Goal: Task Accomplishment & Management: Use online tool/utility

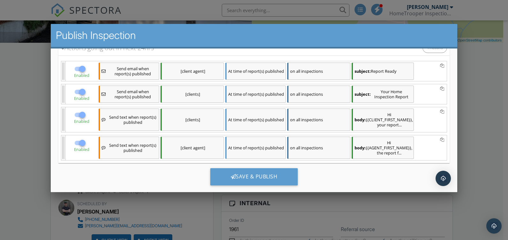
scroll to position [91, 0]
click at [88, 113] on div at bounding box center [82, 114] width 11 height 11
checkbox input "false"
click at [87, 137] on div at bounding box center [82, 142] width 11 height 11
checkbox input "false"
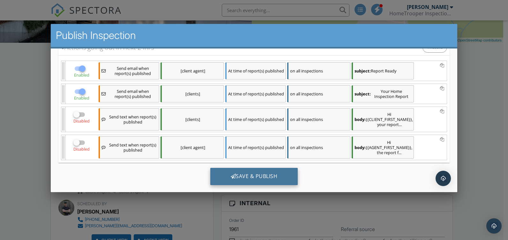
click at [243, 168] on div "Save & Publish" at bounding box center [254, 176] width 88 height 17
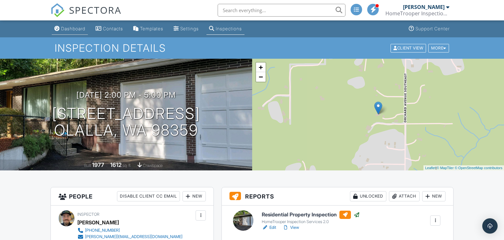
click at [68, 28] on div "Dashboard" at bounding box center [73, 28] width 24 height 5
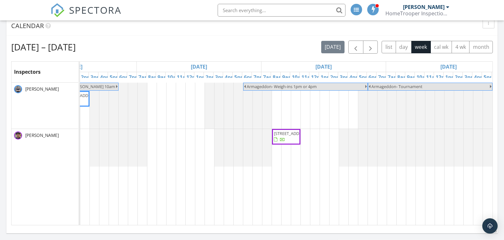
scroll to position [0, 460]
click at [370, 47] on span "button" at bounding box center [370, 47] width 8 height 8
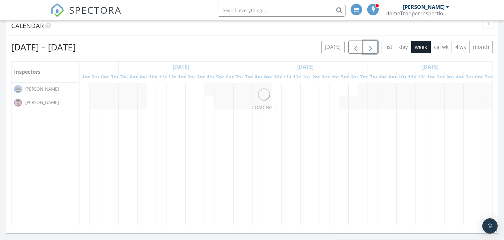
scroll to position [0, 0]
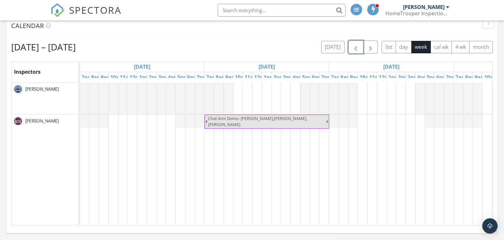
click at [356, 47] on span "button" at bounding box center [356, 47] width 8 height 8
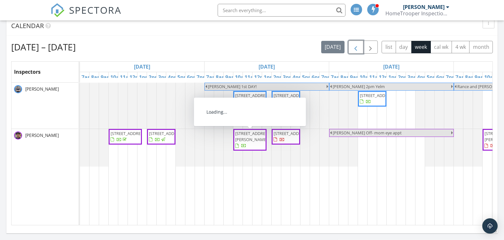
click at [245, 138] on span "[STREET_ADDRESS][PERSON_NAME]" at bounding box center [249, 140] width 31 height 19
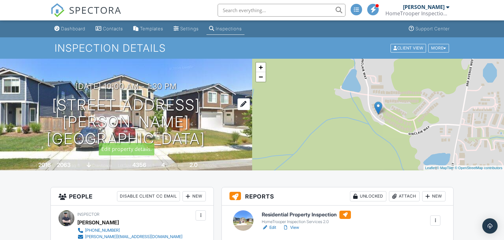
drag, startPoint x: 223, startPoint y: 140, endPoint x: 40, endPoint y: 112, distance: 184.7
click at [40, 112] on div "09/29/2025 10:00 am - 1:30 pm 5180 Sinclair Way Bremerton, WA 98312 Built 2016 …" at bounding box center [126, 115] width 252 height 112
drag, startPoint x: 40, startPoint y: 112, endPoint x: 78, endPoint y: 114, distance: 38.4
copy h1 "5180 Sinclair Way Bremerton, WA 98312"
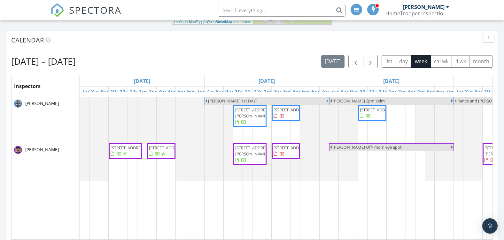
scroll to position [192, 0]
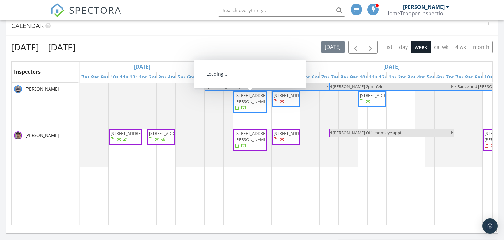
click at [255, 103] on span "[STREET_ADDRESS][PERSON_NAME]" at bounding box center [249, 102] width 31 height 19
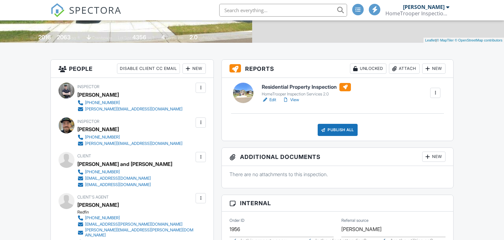
scroll to position [128, 0]
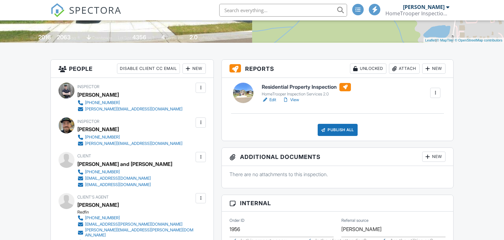
click at [201, 89] on div at bounding box center [200, 88] width 6 height 6
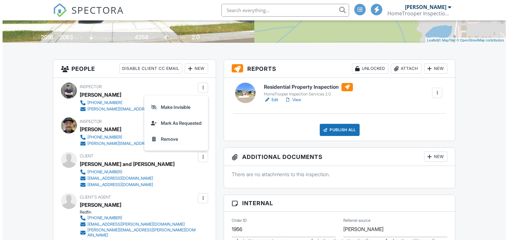
scroll to position [0, 0]
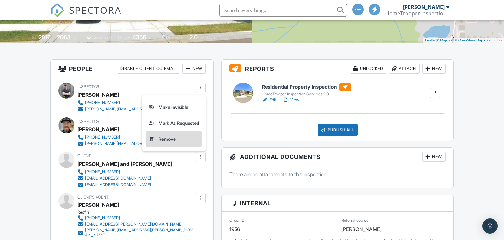
click at [168, 138] on li "Remove" at bounding box center [174, 139] width 56 height 16
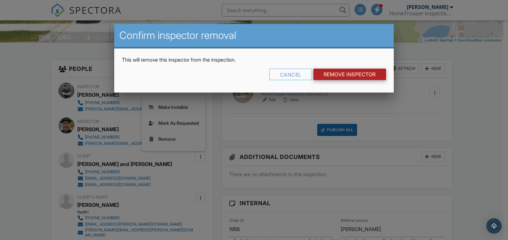
click at [349, 73] on input "Remove Inspector" at bounding box center [350, 74] width 73 height 11
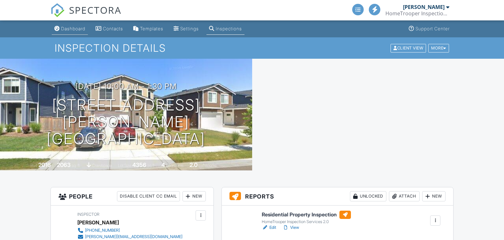
click at [74, 29] on div "Dashboard" at bounding box center [73, 28] width 24 height 5
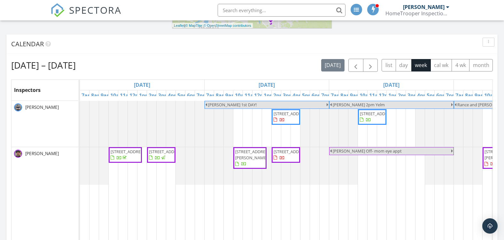
scroll to position [192, 0]
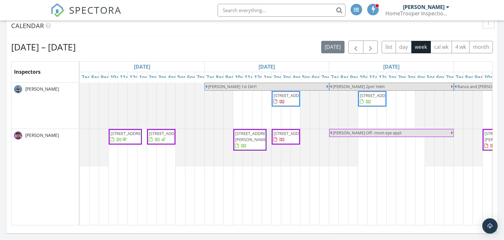
click at [288, 98] on span "[STREET_ADDRESS]" at bounding box center [291, 96] width 36 height 6
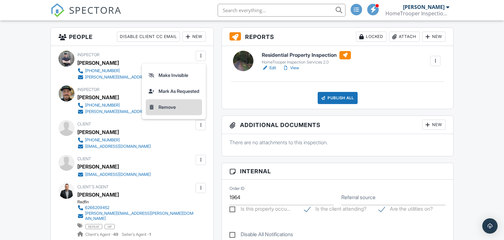
click at [181, 107] on li "Remove" at bounding box center [174, 107] width 56 height 16
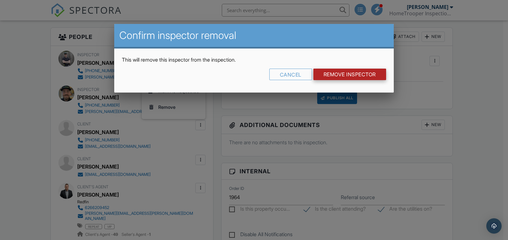
click at [333, 70] on input "Remove Inspector" at bounding box center [350, 74] width 73 height 11
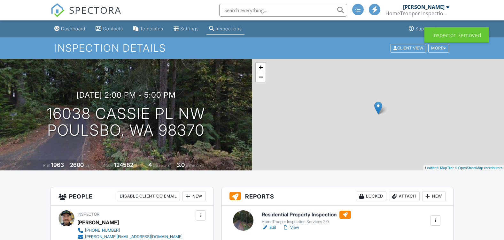
click at [71, 27] on div "Dashboard" at bounding box center [73, 28] width 24 height 5
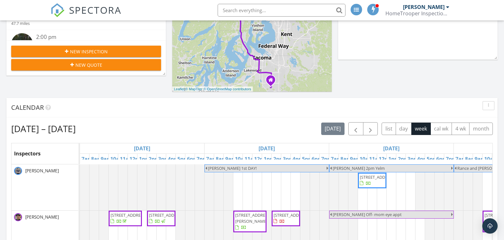
scroll to position [192, 0]
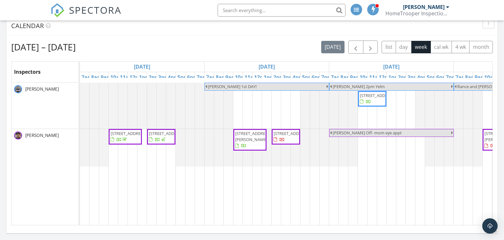
click at [290, 141] on span "16038 Cassie Pl NW, Poulsbo 98370" at bounding box center [286, 137] width 26 height 12
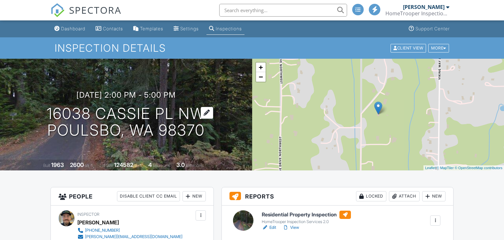
click at [49, 118] on div "[DATE] 2:00 pm - 5:00 pm [STREET_ADDRESS] [GEOGRAPHIC_DATA], WA 98370" at bounding box center [126, 115] width 252 height 48
drag, startPoint x: 210, startPoint y: 138, endPoint x: 63, endPoint y: 153, distance: 147.4
click at [46, 118] on div "09/29/2025 2:00 pm - 5:00 pm 16038 Cassie Pl NW Poulsbo, WA 98370" at bounding box center [126, 115] width 252 height 48
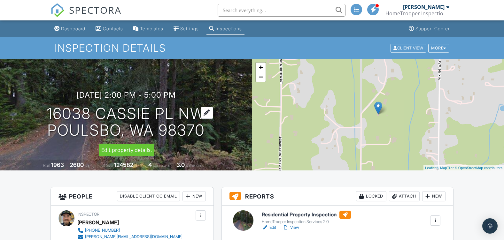
drag, startPoint x: 233, startPoint y: 125, endPoint x: 50, endPoint y: 112, distance: 184.0
click at [50, 112] on div "09/29/2025 2:00 pm - 5:00 pm 16038 Cassie Pl NW Poulsbo, WA 98370" at bounding box center [126, 115] width 252 height 48
drag, startPoint x: 50, startPoint y: 112, endPoint x: 70, endPoint y: 113, distance: 20.5
copy h1 "16038 Cassie Pl NW Poulsbo, WA 98370"
click at [278, 11] on input "text" at bounding box center [282, 10] width 128 height 13
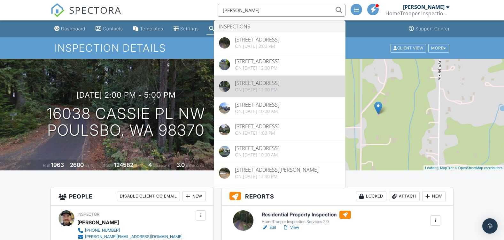
type input "rowan"
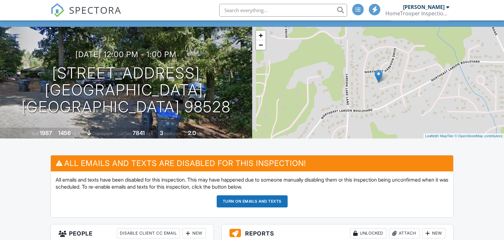
click at [243, 10] on input "text" at bounding box center [283, 10] width 128 height 13
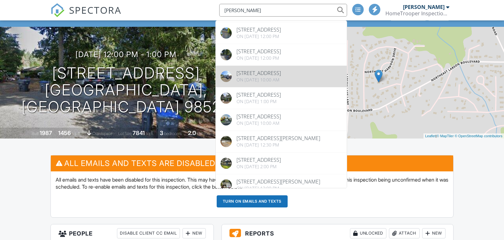
scroll to position [32, 0]
type input "rowan"
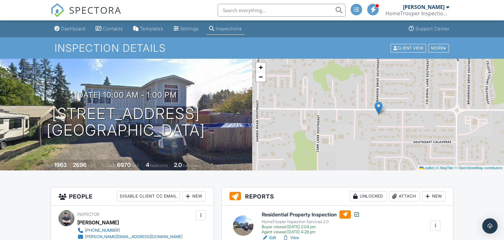
click at [71, 28] on div "Dashboard" at bounding box center [73, 28] width 24 height 5
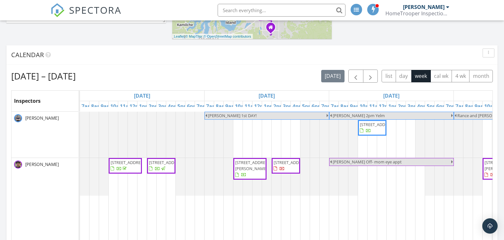
scroll to position [192, 0]
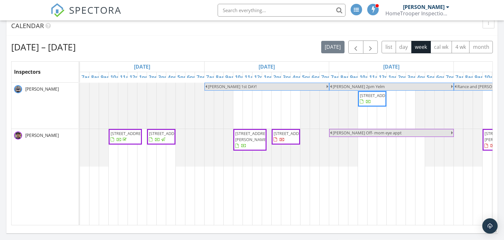
click at [252, 131] on span "5180 Sinclair Way, Bremerton 98312" at bounding box center [253, 137] width 36 height 12
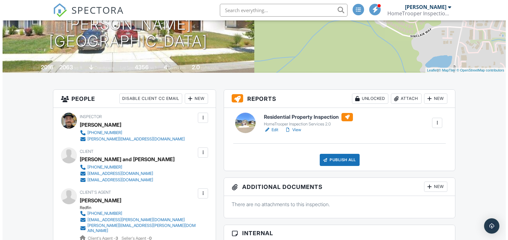
scroll to position [96, 0]
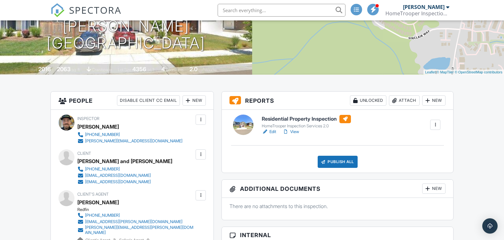
click at [435, 126] on div at bounding box center [435, 125] width 6 height 6
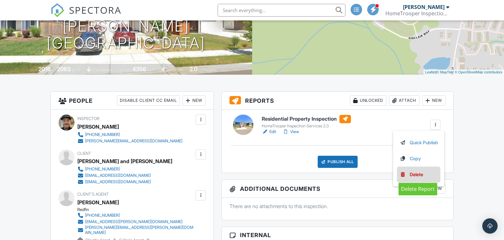
click at [416, 175] on div "Delete" at bounding box center [415, 174] width 13 height 7
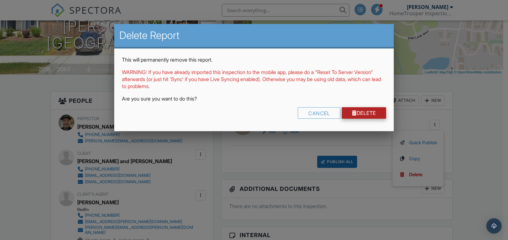
click at [358, 112] on link "Delete" at bounding box center [364, 112] width 44 height 11
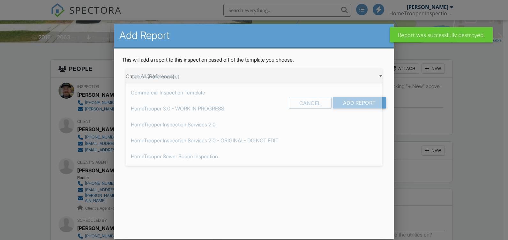
click at [187, 76] on div "▼ Catch All (Reference) Catch All (Reference) Commercial Inspection Template Ho…" at bounding box center [254, 77] width 257 height 16
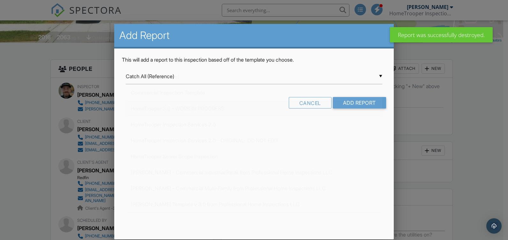
click at [170, 107] on span "HomeTrooper 3.0 - WORK IN PROGRESS" at bounding box center [254, 109] width 257 height 16
type input "HomeTrooper 3.0 - WORK IN PROGRESS"
click at [347, 102] on input "Add Report" at bounding box center [359, 102] width 53 height 11
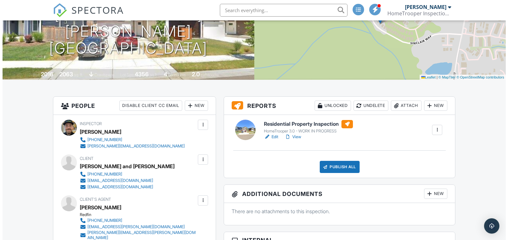
scroll to position [96, 0]
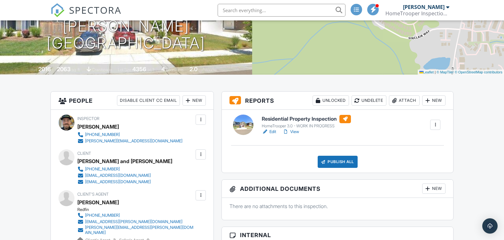
click at [433, 125] on div at bounding box center [435, 125] width 6 height 6
click at [414, 177] on div "Delete" at bounding box center [415, 174] width 13 height 7
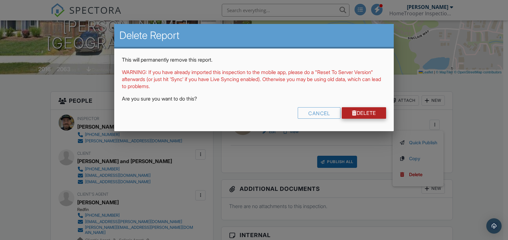
click at [352, 113] on div at bounding box center [354, 113] width 5 height 5
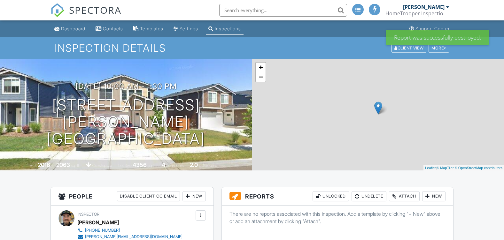
click at [427, 193] on div at bounding box center [427, 196] width 6 height 6
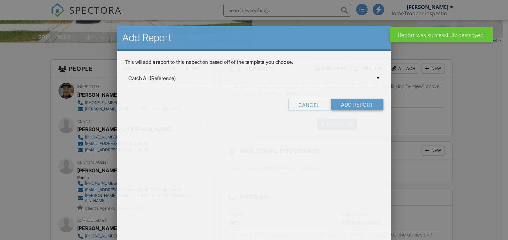
scroll to position [128, 0]
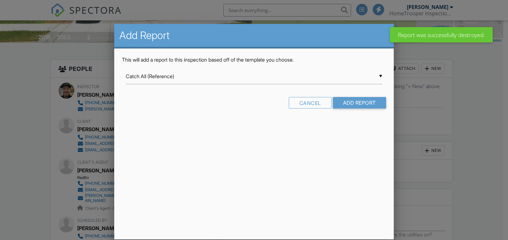
click at [205, 78] on input "Catch All (Reference)" at bounding box center [254, 77] width 257 height 16
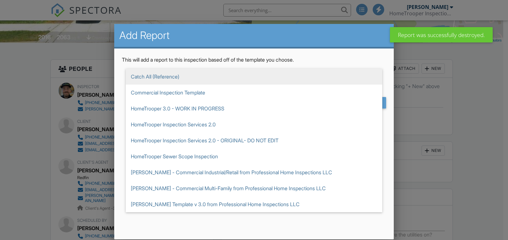
scroll to position [0, 0]
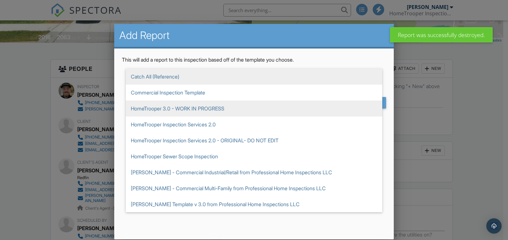
click at [152, 111] on span "HomeTrooper 3.0 - WORK IN PROGRESS" at bounding box center [254, 109] width 257 height 16
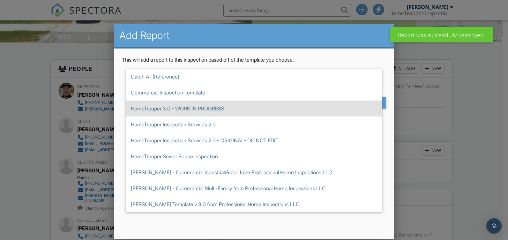
type input "HomeTrooper 3.0 - WORK IN PROGRESS"
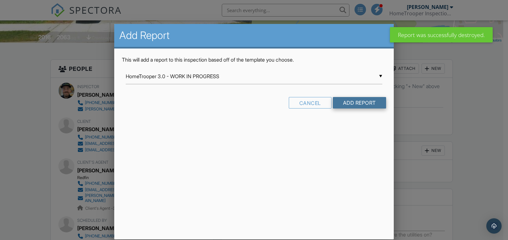
click at [359, 103] on input "Add Report" at bounding box center [359, 102] width 53 height 11
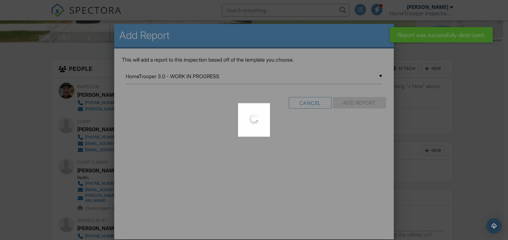
click at [359, 103] on div at bounding box center [254, 120] width 508 height 240
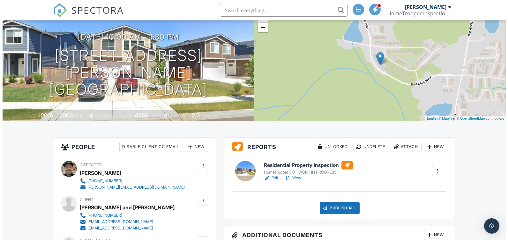
scroll to position [64, 0]
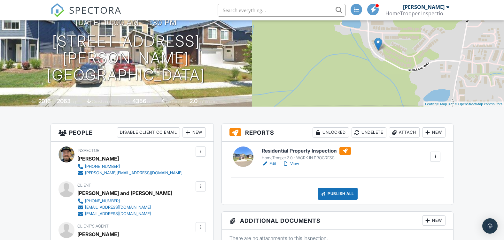
click at [436, 157] on div at bounding box center [435, 157] width 6 height 6
click at [412, 211] on li "Delete" at bounding box center [418, 207] width 43 height 16
click at [431, 157] on div at bounding box center [435, 157] width 10 height 10
click at [409, 205] on div "Delete" at bounding box center [415, 206] width 13 height 7
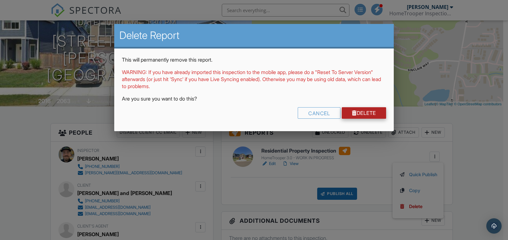
click at [359, 110] on link "Delete" at bounding box center [364, 112] width 44 height 11
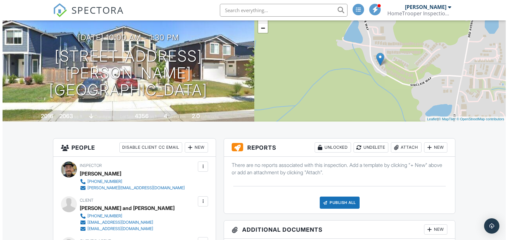
scroll to position [128, 0]
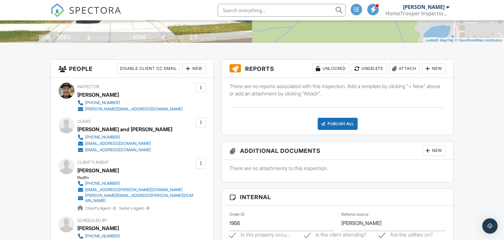
click at [434, 70] on div "New" at bounding box center [433, 69] width 23 height 10
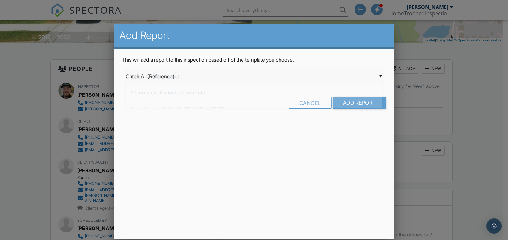
click at [166, 79] on div "▼ Catch All (Reference) Catch All (Reference) Commercial Inspection Template Ho…" at bounding box center [254, 77] width 257 height 16
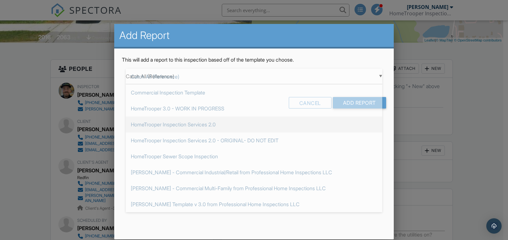
click at [178, 125] on span "HomeTrooper Inspection Services 2.0" at bounding box center [254, 125] width 257 height 16
type input "HomeTrooper Inspection Services 2.0"
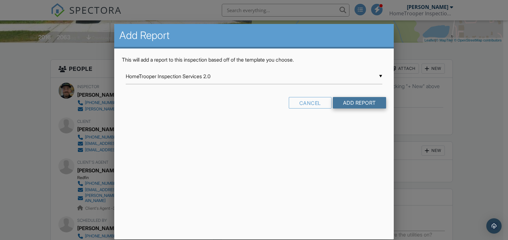
click at [361, 101] on input "Add Report" at bounding box center [359, 102] width 53 height 11
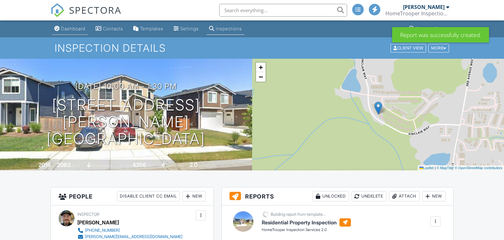
click at [71, 27] on div "Dashboard" at bounding box center [73, 28] width 24 height 5
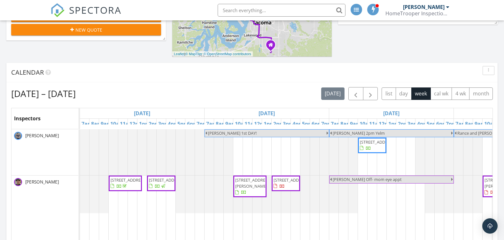
scroll to position [160, 0]
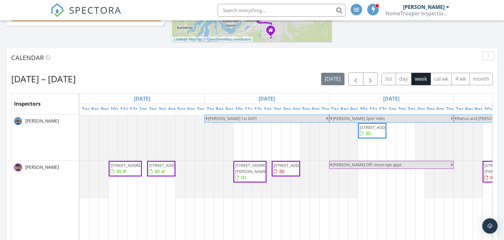
click at [281, 168] on span "16038 Cassie Pl NW, Poulsbo 98370" at bounding box center [291, 166] width 36 height 6
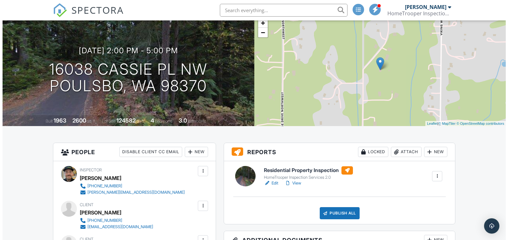
scroll to position [96, 0]
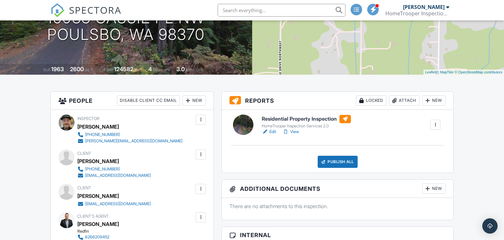
click at [438, 124] on div at bounding box center [435, 125] width 6 height 6
click at [416, 174] on div "Delete" at bounding box center [415, 174] width 13 height 7
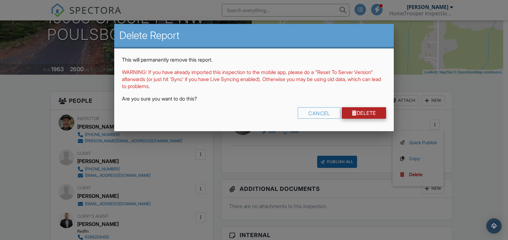
click at [362, 111] on link "Delete" at bounding box center [364, 112] width 44 height 11
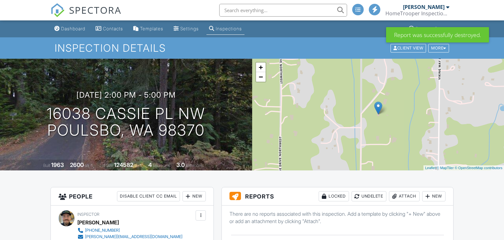
click at [431, 191] on div "New" at bounding box center [433, 196] width 23 height 10
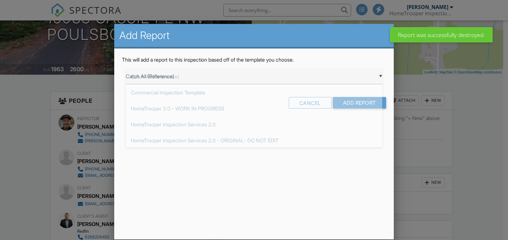
click at [190, 75] on div "▼ Catch All (Reference) Catch All (Reference) Commercial Inspection Template Ho…" at bounding box center [254, 77] width 257 height 16
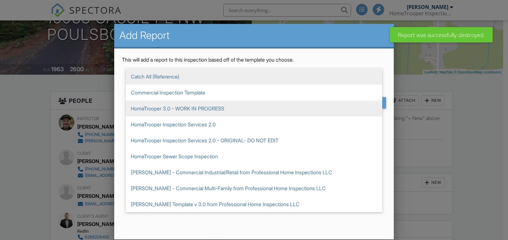
click at [184, 108] on span "HomeTrooper 3.0 - WORK IN PROGRESS" at bounding box center [254, 109] width 257 height 16
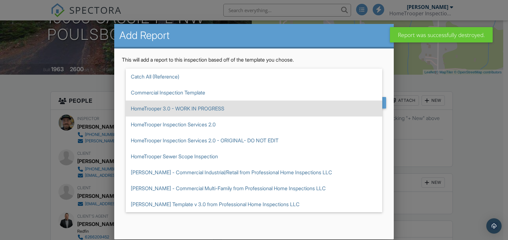
type input "HomeTrooper 3.0 - WORK IN PROGRESS"
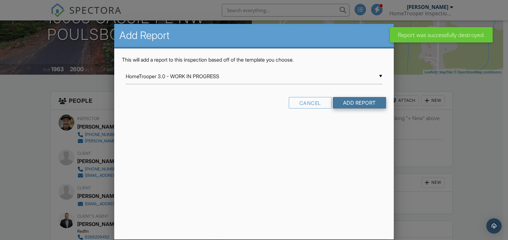
click at [361, 103] on input "Add Report" at bounding box center [359, 102] width 53 height 11
